Goal: Transaction & Acquisition: Book appointment/travel/reservation

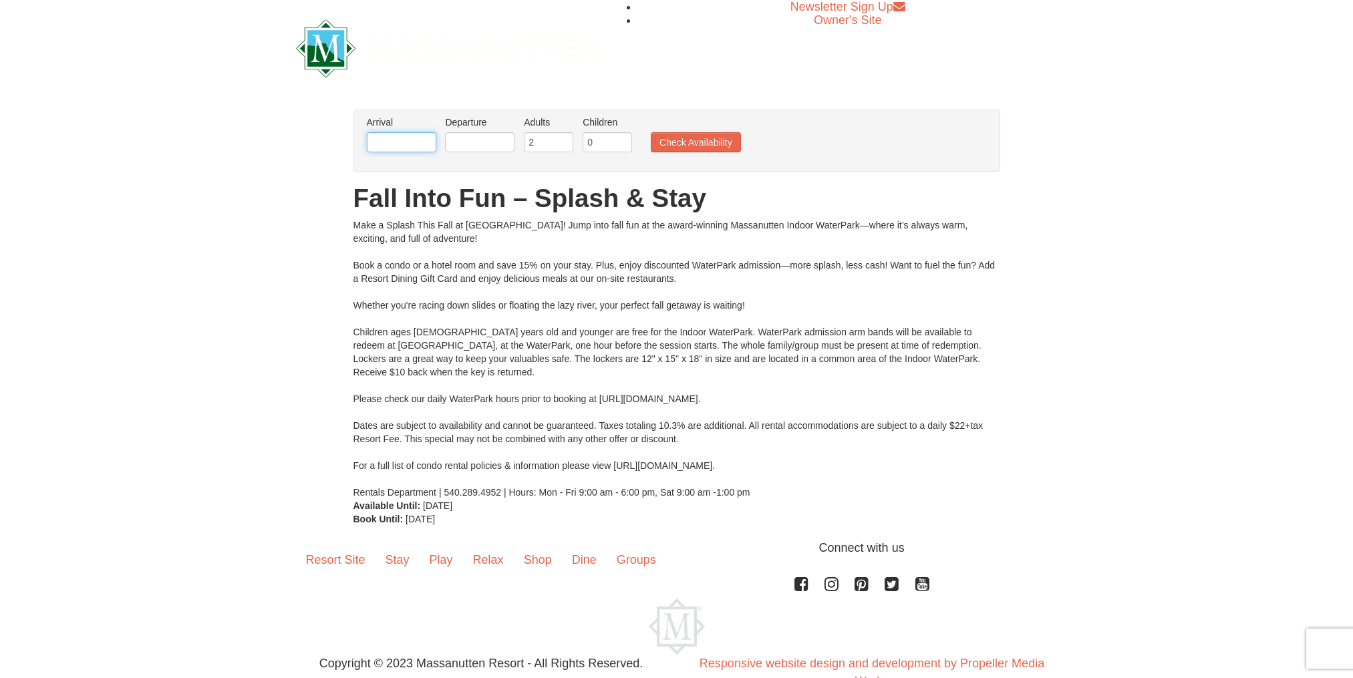
click at [410, 150] on input "text" at bounding box center [402, 142] width 70 height 20
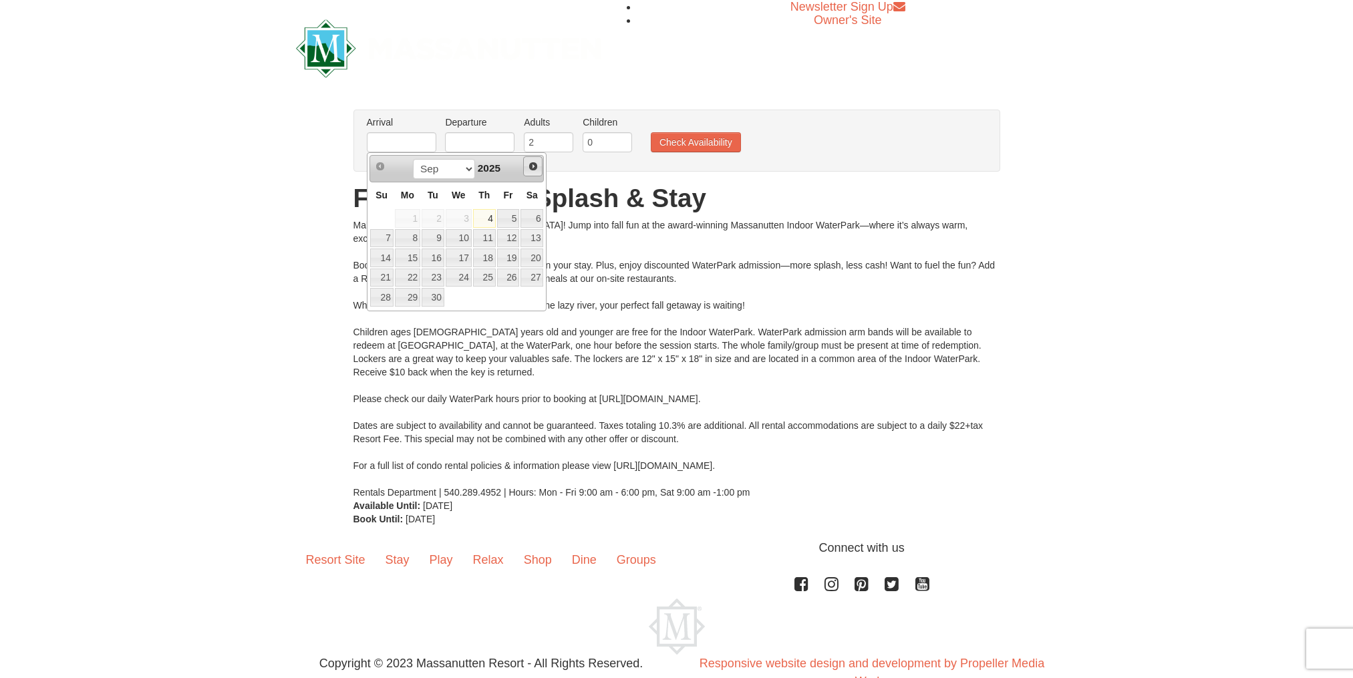
click at [533, 164] on span "Next" at bounding box center [533, 166] width 11 height 11
click at [489, 240] on link "9" at bounding box center [484, 238] width 23 height 19
type input "[DATE]"
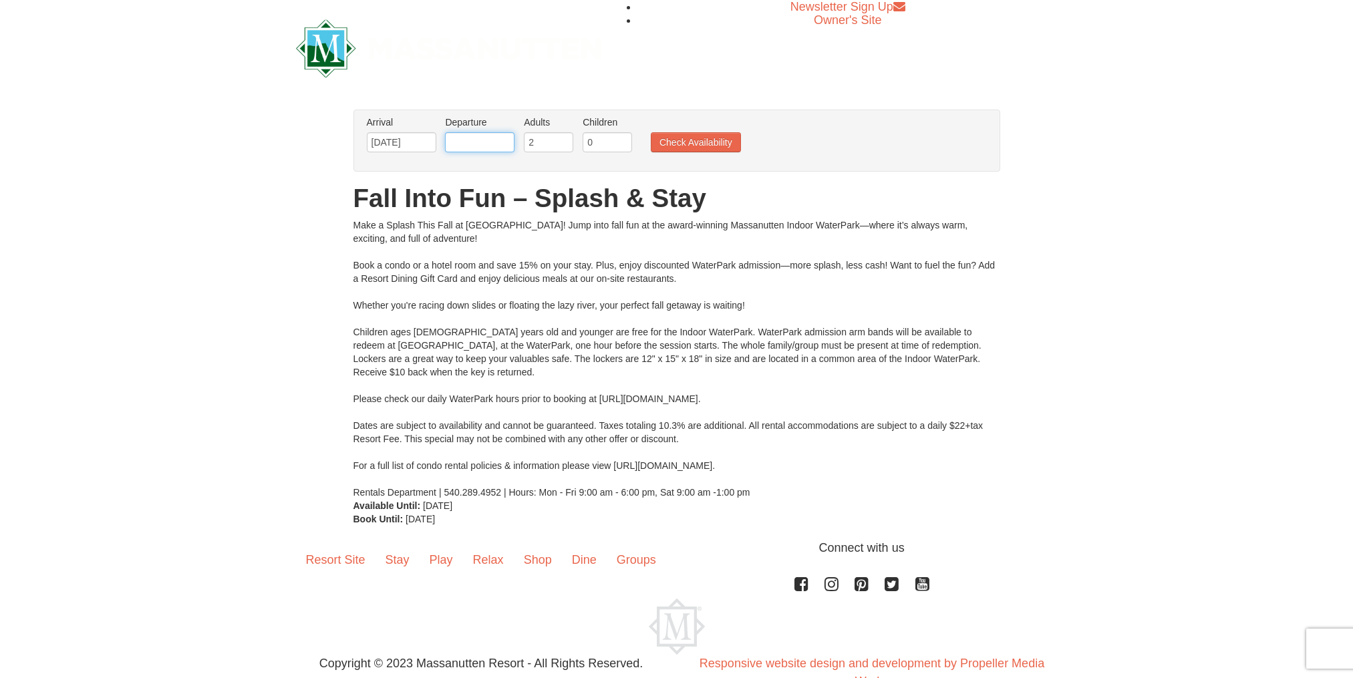
click at [462, 138] on input "text" at bounding box center [480, 142] width 70 height 20
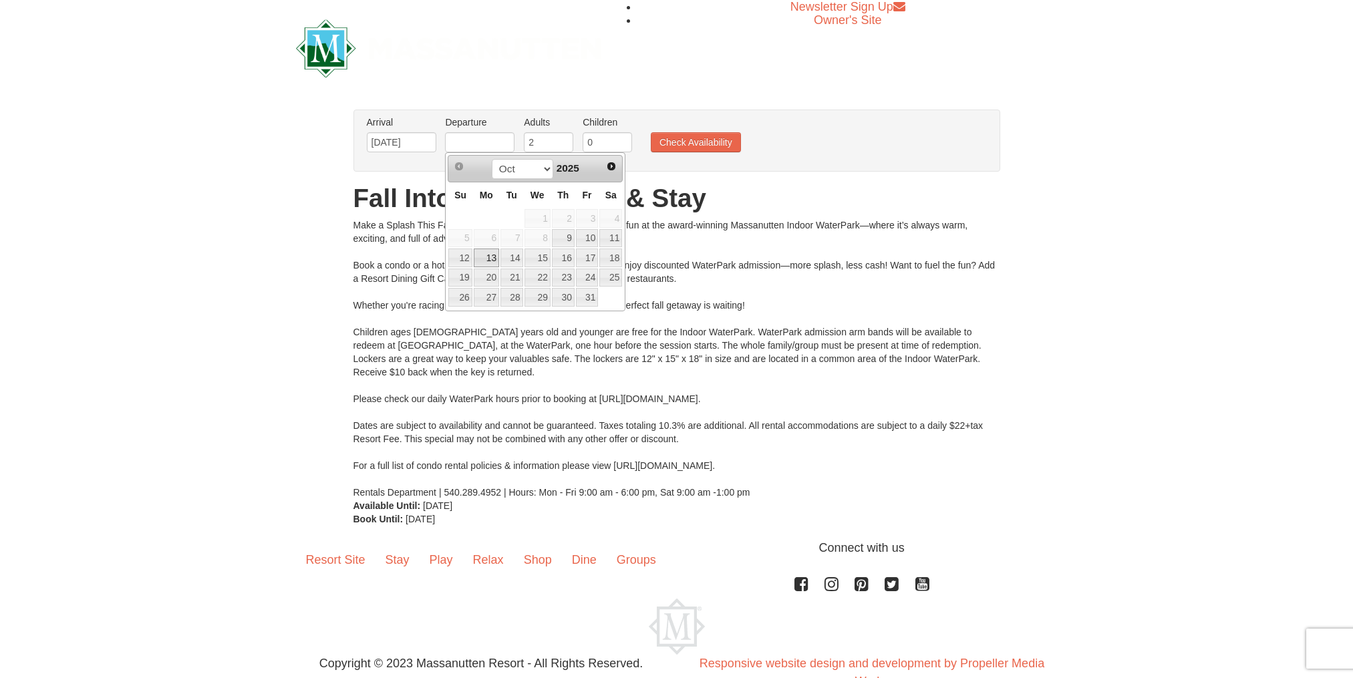
click at [491, 259] on link "13" at bounding box center [486, 258] width 25 height 19
type input "[DATE]"
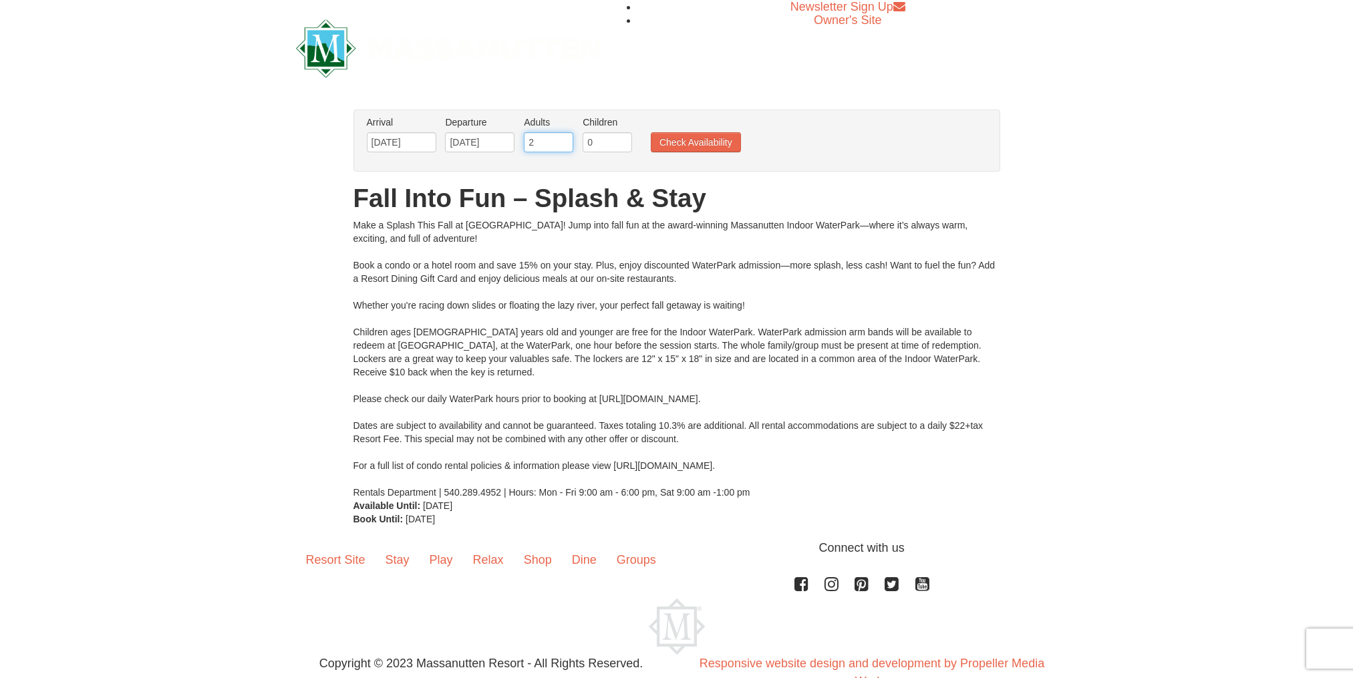
drag, startPoint x: 545, startPoint y: 144, endPoint x: 520, endPoint y: 142, distance: 25.4
click at [521, 142] on li "Adults Please format dates MM/DD/YYYY 2" at bounding box center [549, 137] width 56 height 43
type input "3"
drag, startPoint x: 587, startPoint y: 149, endPoint x: 593, endPoint y: 145, distance: 7.2
click at [593, 145] on input "0" at bounding box center [607, 142] width 49 height 20
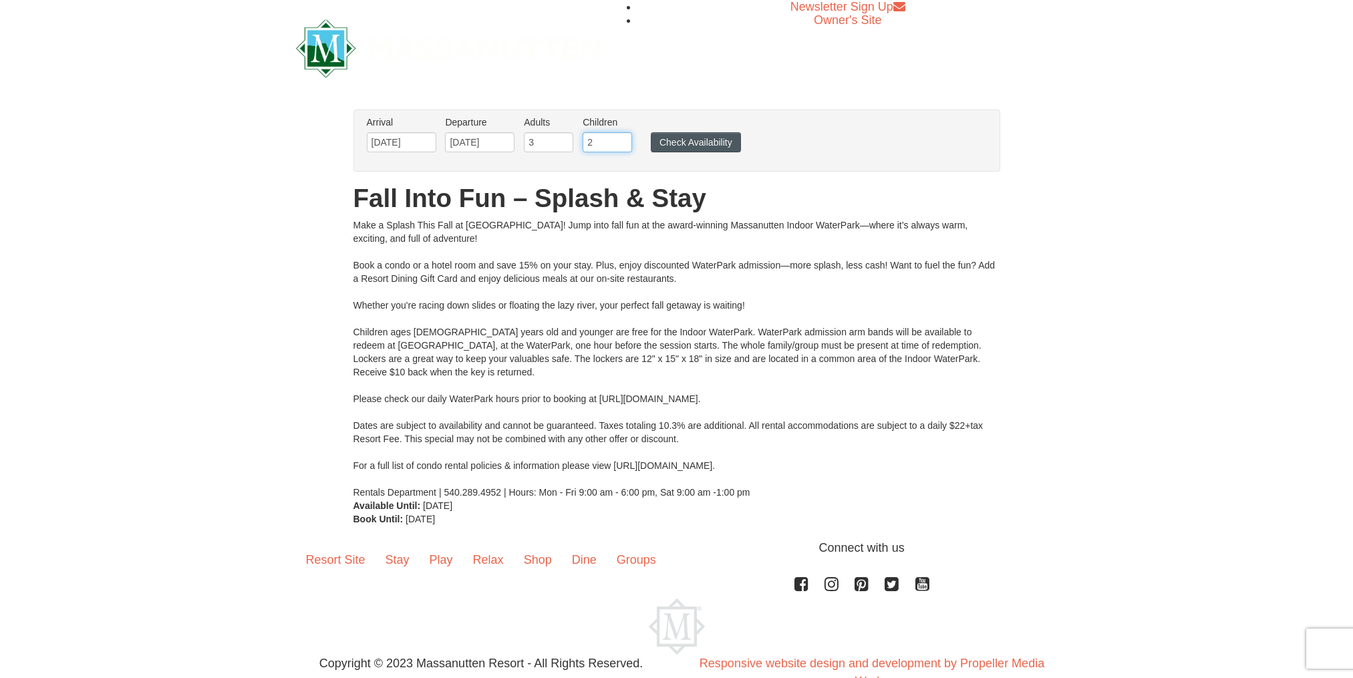
type input "2"
click at [674, 147] on button "Check Availability" at bounding box center [696, 142] width 90 height 20
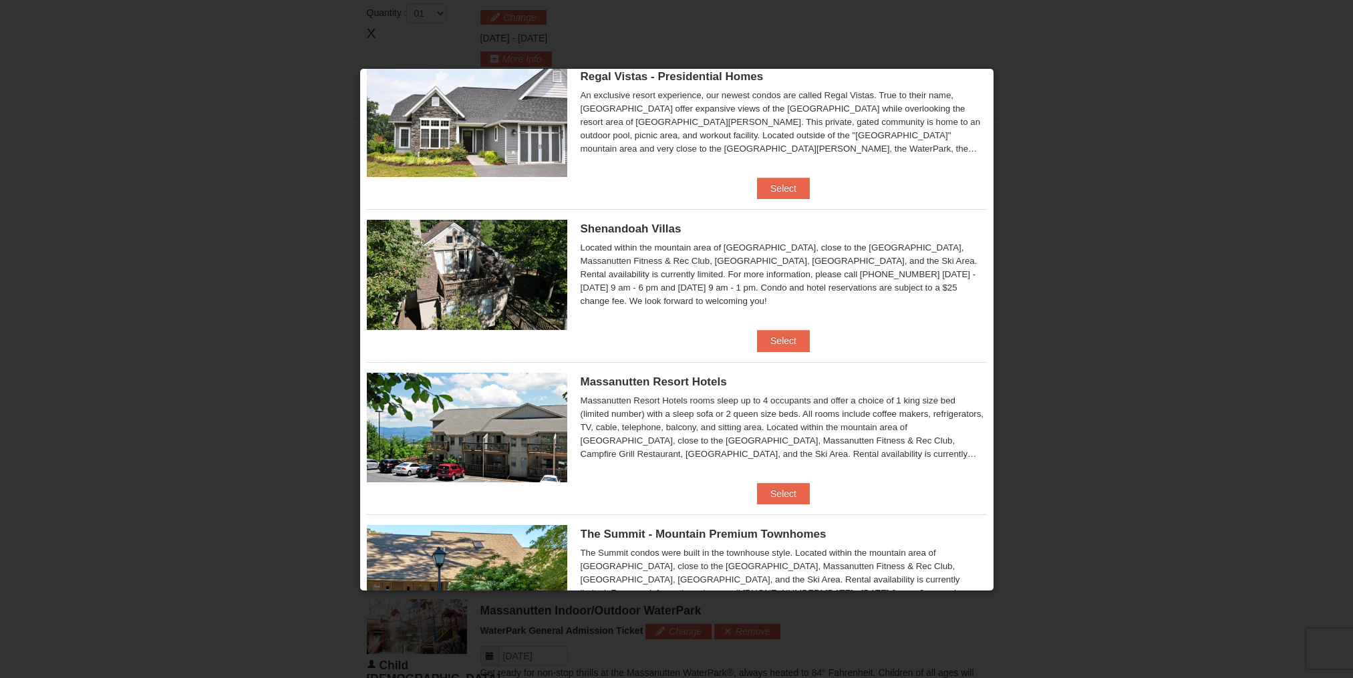
scroll to position [130, 0]
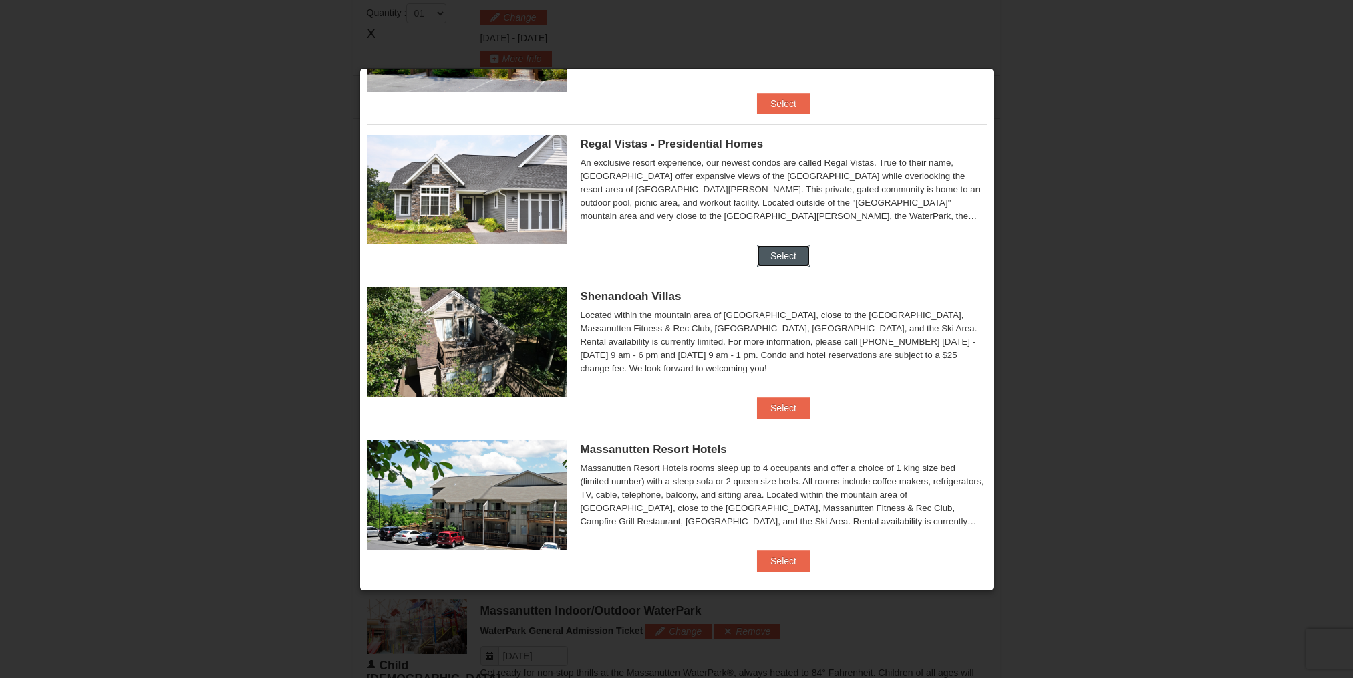
click at [783, 259] on button "Select" at bounding box center [783, 255] width 53 height 21
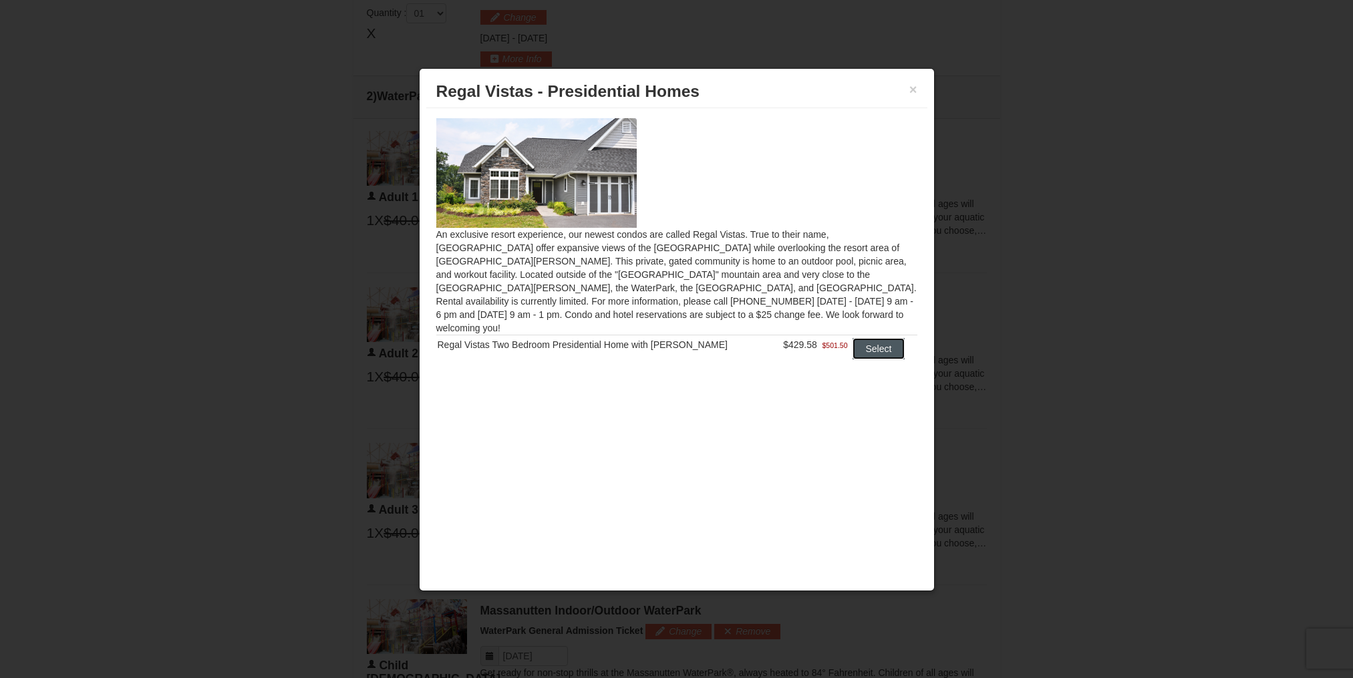
click at [858, 338] on button "Select" at bounding box center [879, 348] width 53 height 21
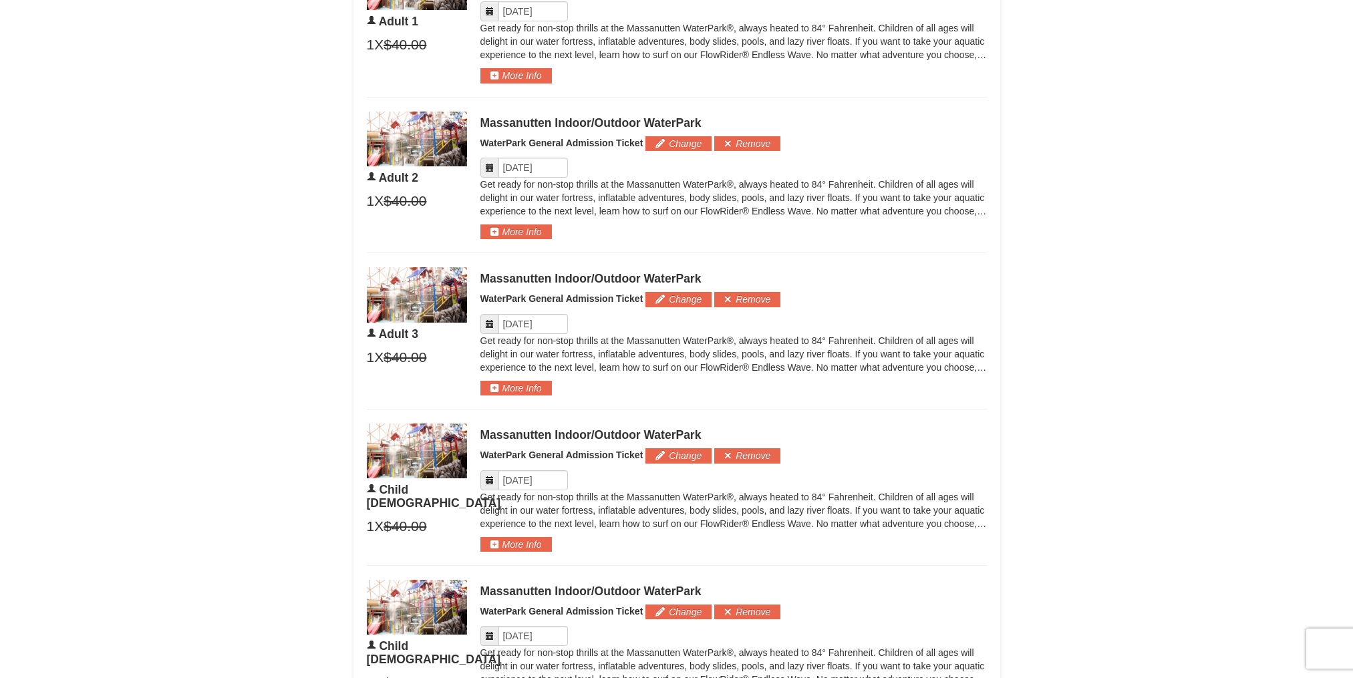
scroll to position [805, 0]
